Goal: Browse casually

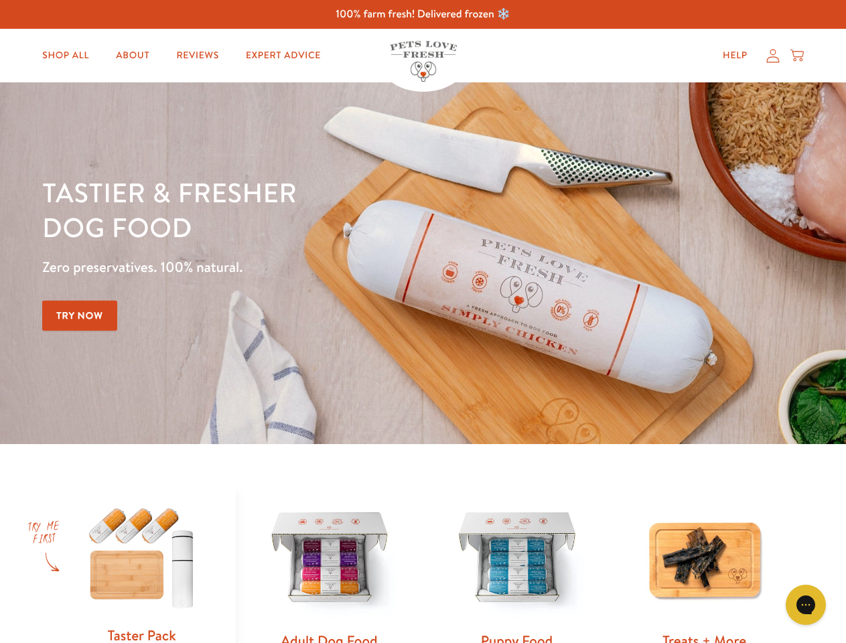
click at [423, 322] on div "Tastier & fresher dog food Zero preservatives. 100% natural. Try Now" at bounding box center [296, 263] width 508 height 177
click at [806, 605] on icon "Gorgias live chat" at bounding box center [805, 604] width 13 height 13
